Goal: Navigation & Orientation: Find specific page/section

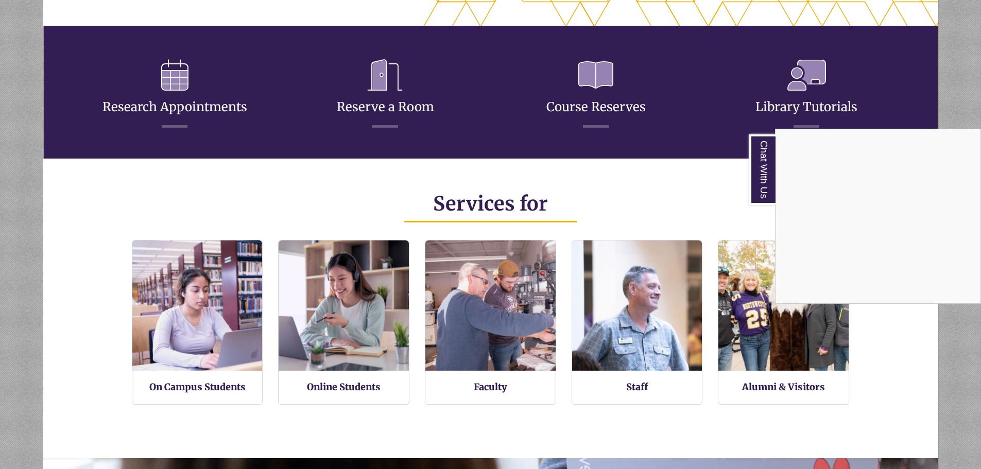
scroll to position [515, 0]
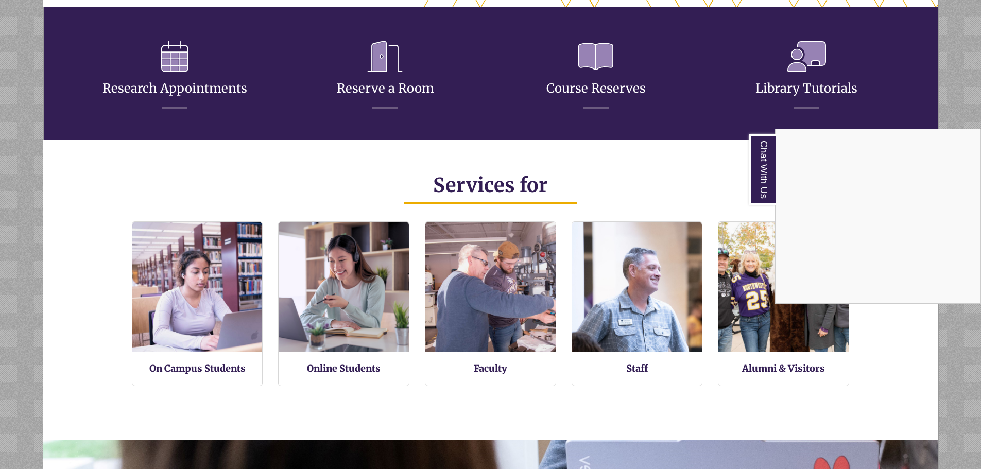
click at [336, 371] on div "Chat With Us" at bounding box center [490, 234] width 981 height 469
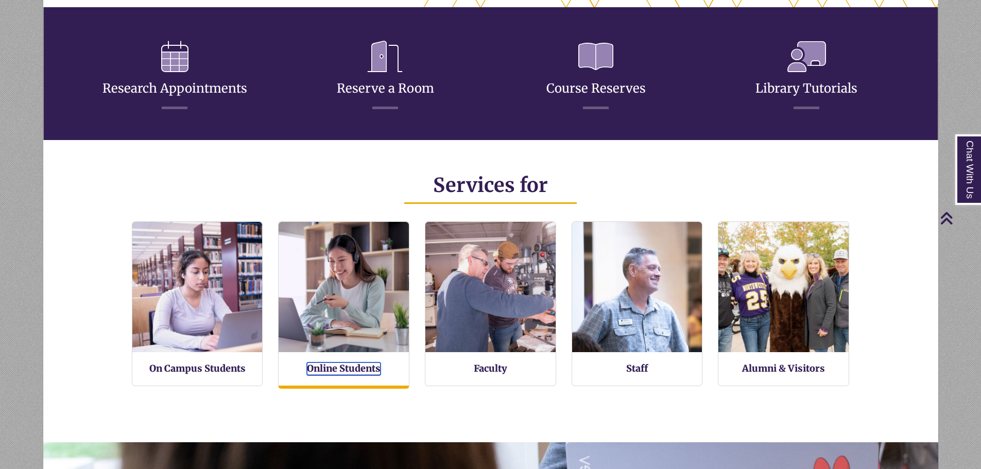
click at [337, 367] on link "Online Students" at bounding box center [344, 369] width 74 height 13
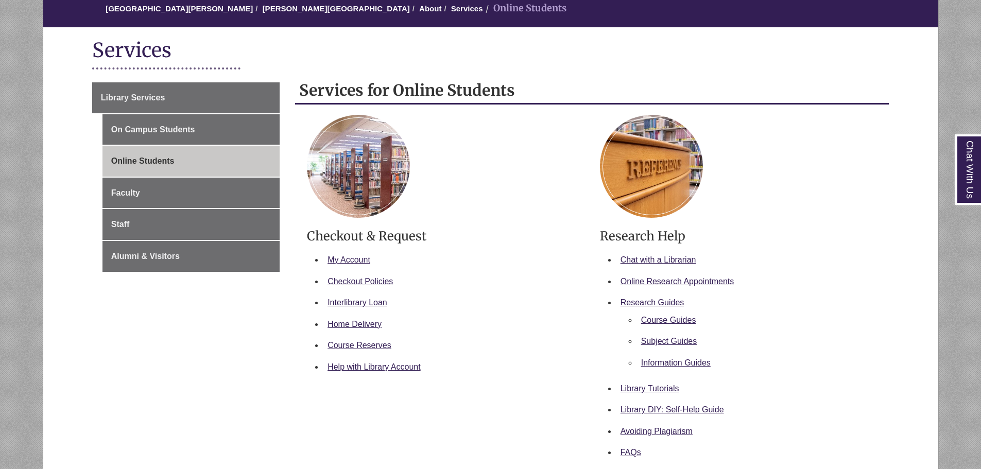
scroll to position [103, 0]
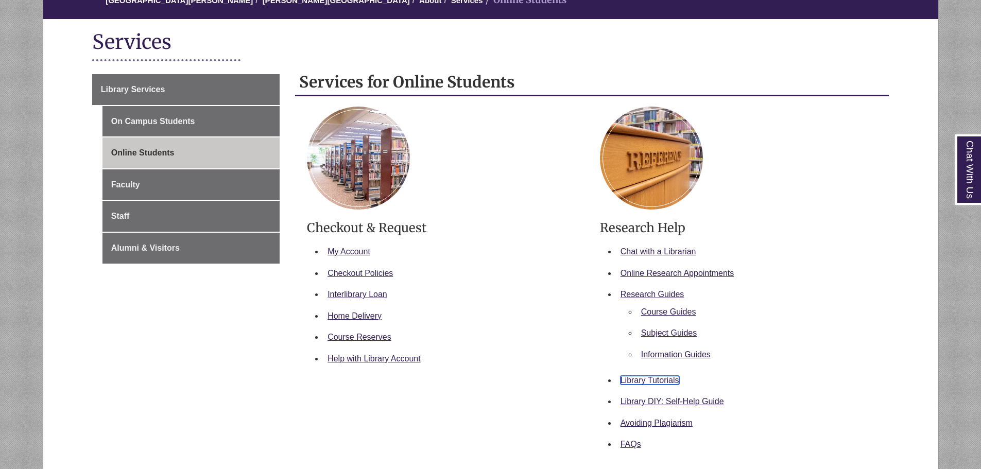
click at [663, 380] on link "Library Tutorials" at bounding box center [650, 380] width 59 height 9
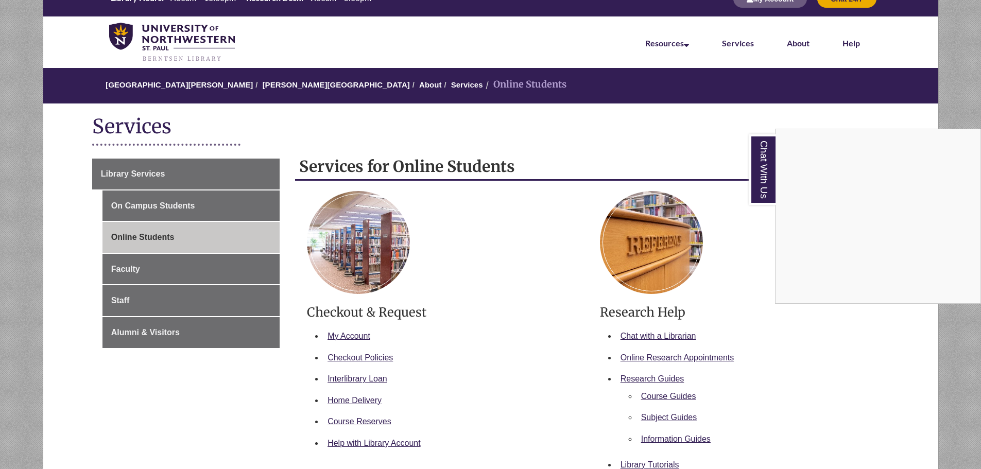
scroll to position [0, 0]
